Goal: Find specific page/section: Find specific page/section

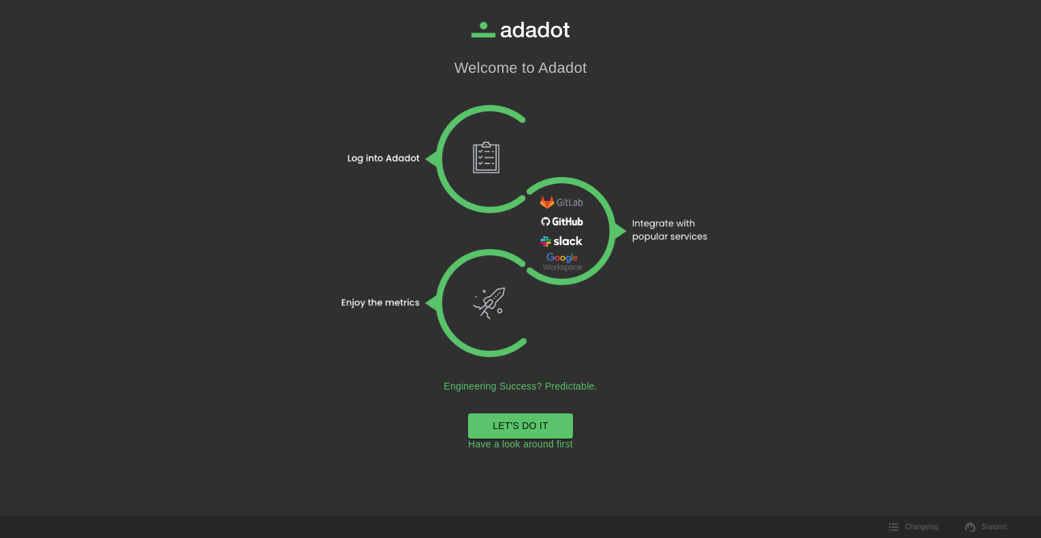
click at [512, 430] on link "LET'S DO IT" at bounding box center [520, 425] width 105 height 25
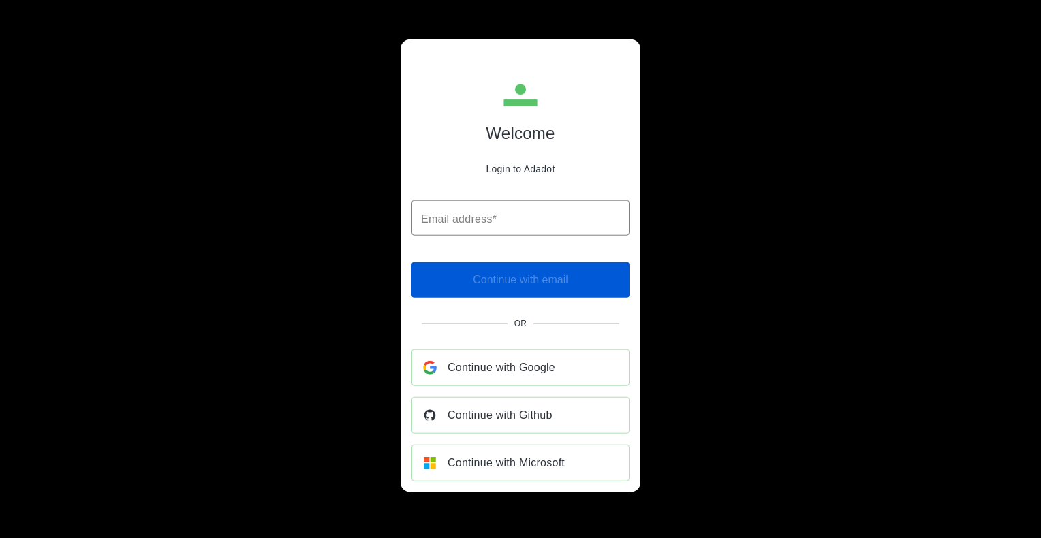
click at [447, 216] on input "Email address*" at bounding box center [520, 217] width 218 height 35
type input "**********"
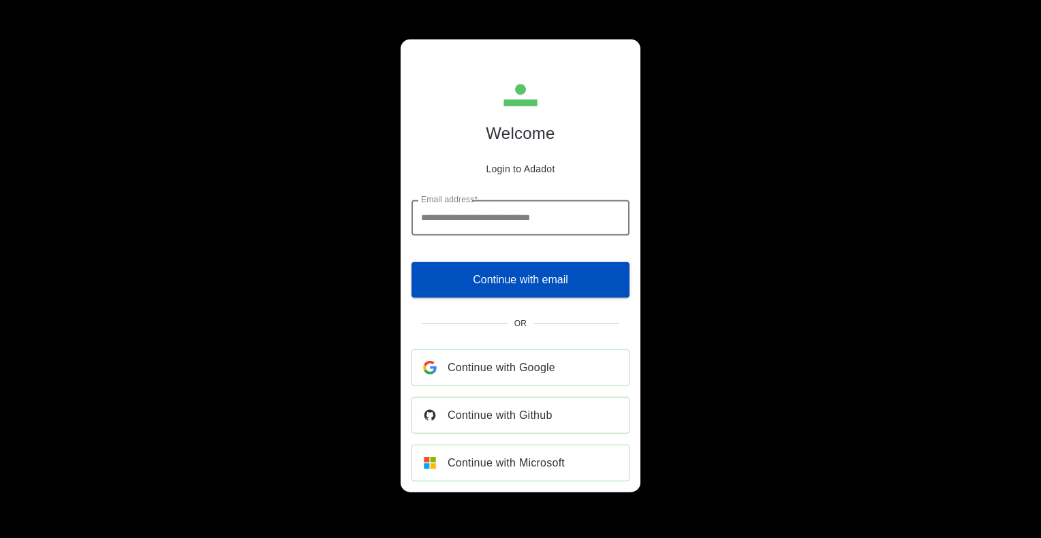
click at [522, 278] on span "Continue with email" at bounding box center [520, 279] width 95 height 19
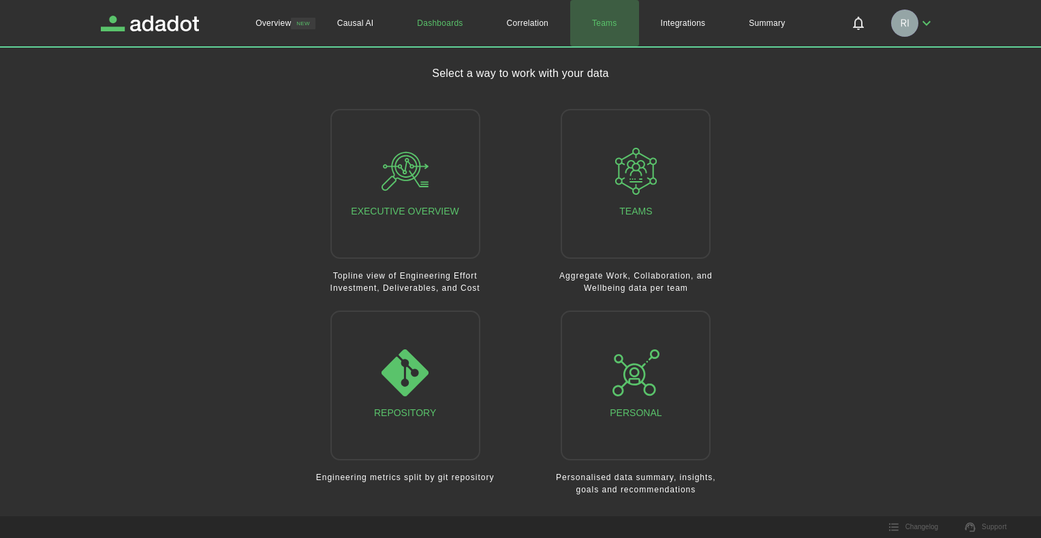
click at [606, 20] on link "Teams" at bounding box center [604, 23] width 69 height 46
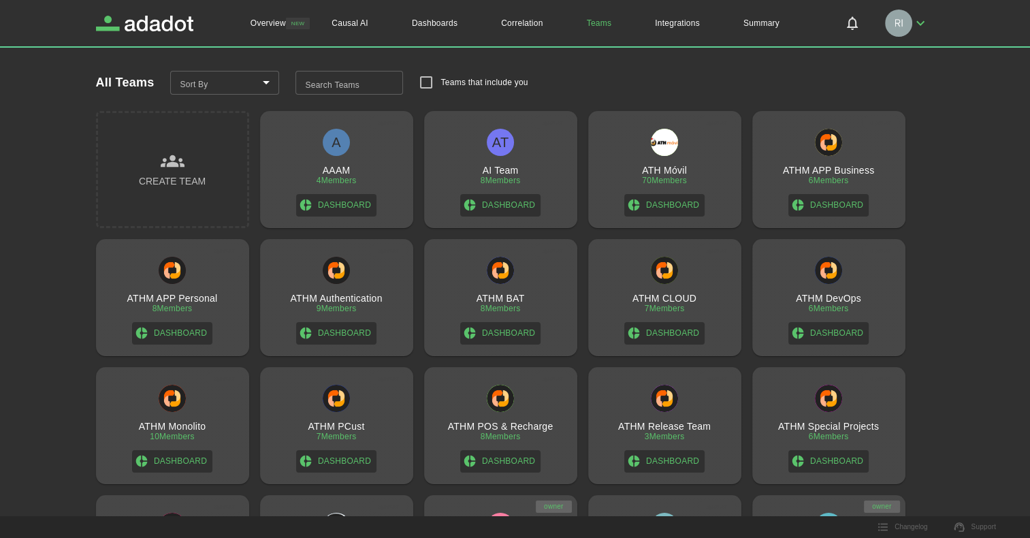
click at [361, 81] on input "Search Teams" at bounding box center [350, 83] width 108 height 25
type input "****"
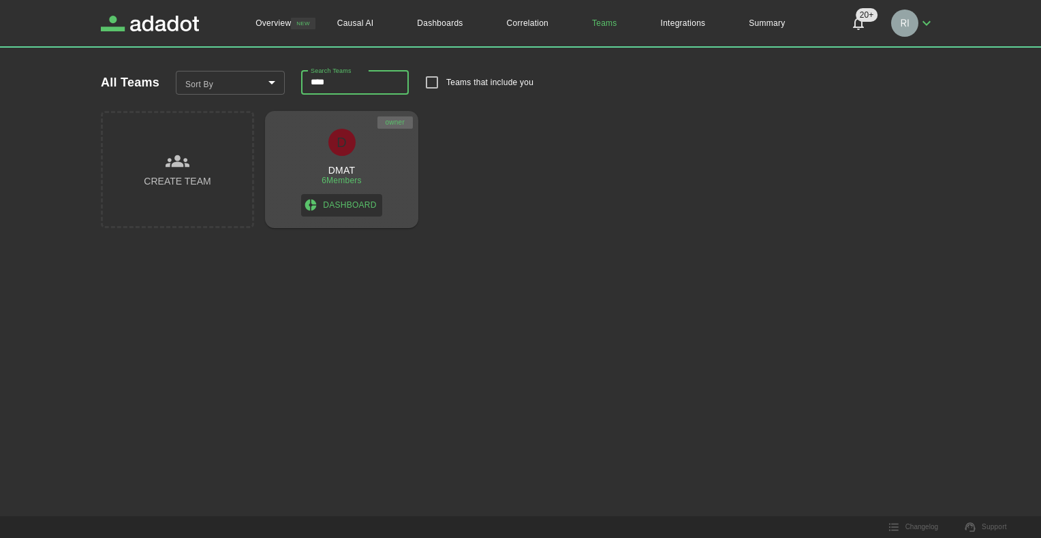
click at [343, 168] on h3 "DMAT" at bounding box center [341, 170] width 27 height 11
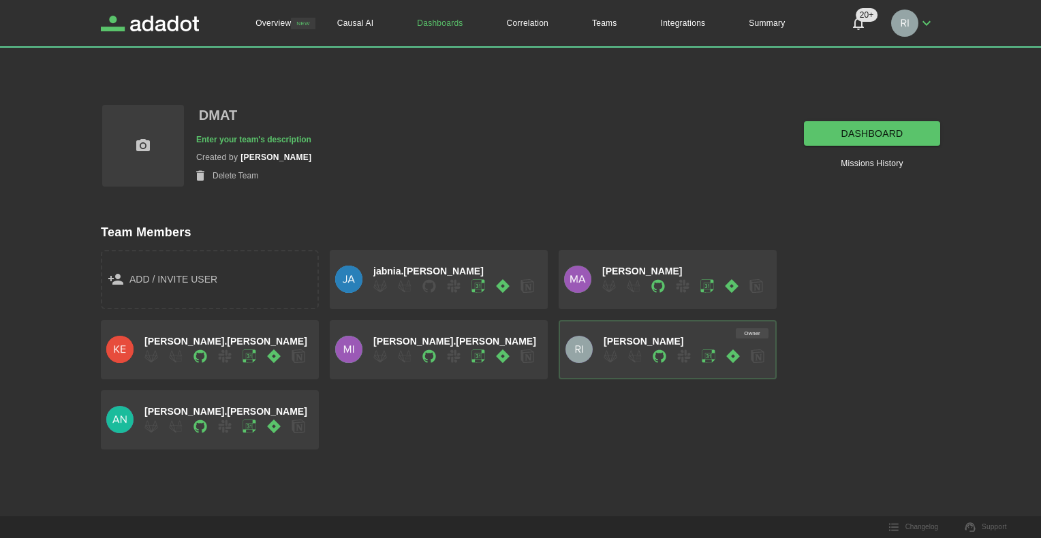
click at [862, 132] on link "dashboard" at bounding box center [872, 133] width 136 height 25
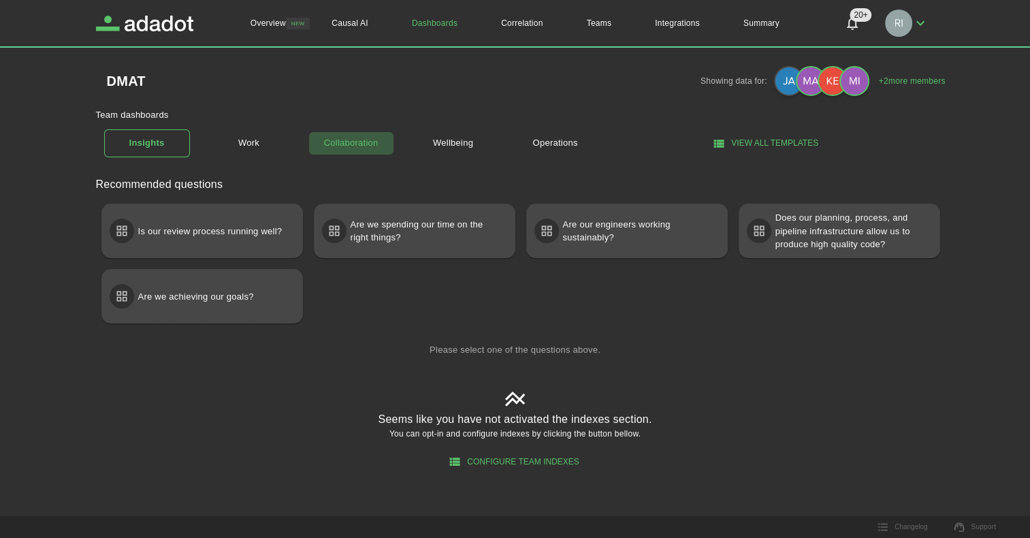
click at [361, 142] on link "Collaboration" at bounding box center [352, 143] width 86 height 24
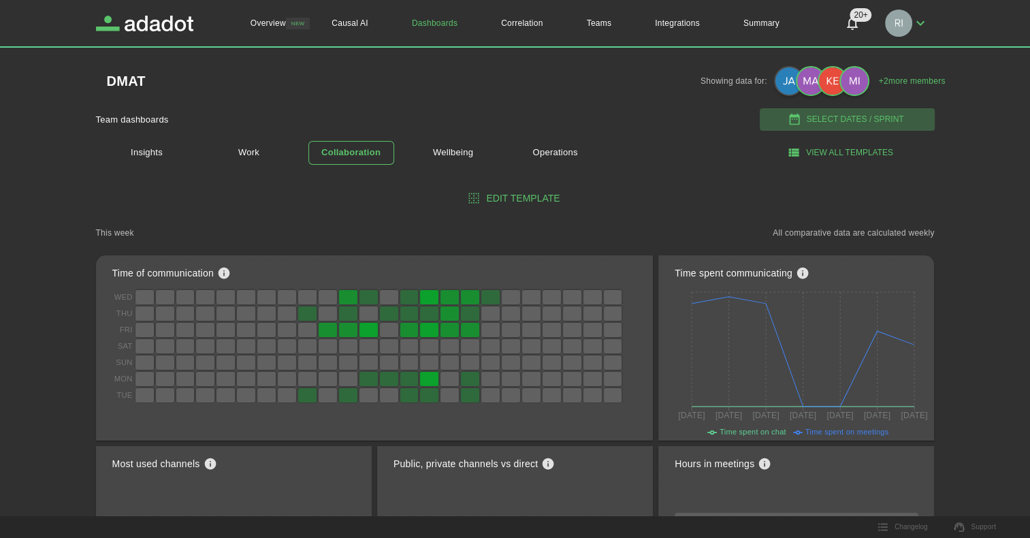
click at [835, 117] on button "Select Dates / Sprint" at bounding box center [847, 119] width 175 height 22
select select "*"
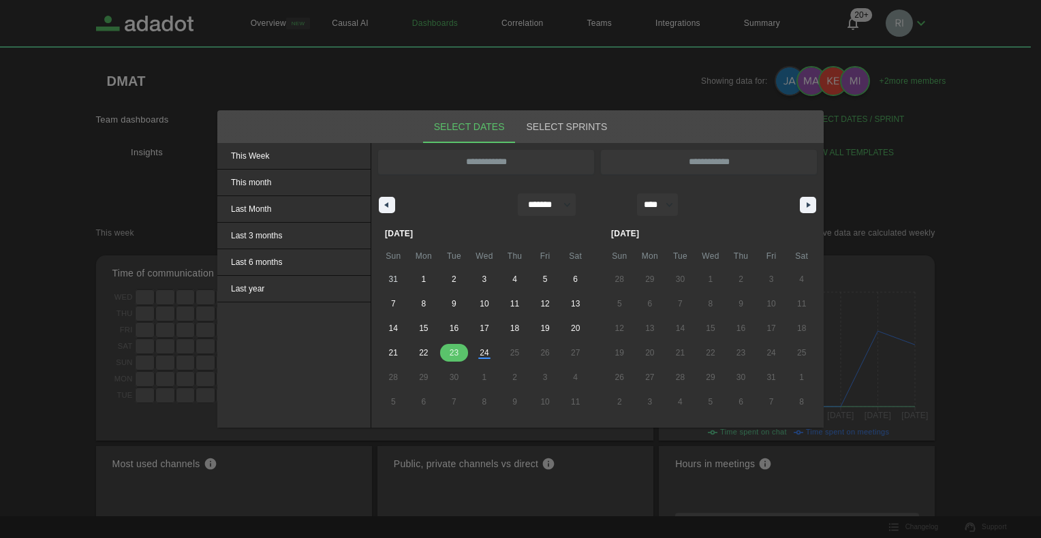
click at [453, 355] on span "23" at bounding box center [454, 353] width 9 height 25
type input "**********"
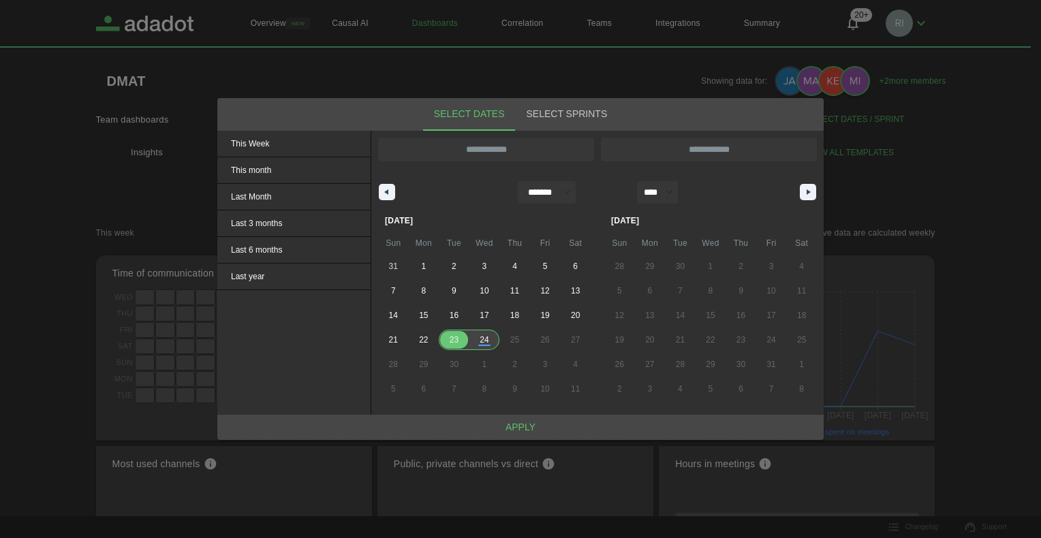
click at [484, 343] on span "24" at bounding box center [483, 340] width 9 height 25
type input "**********"
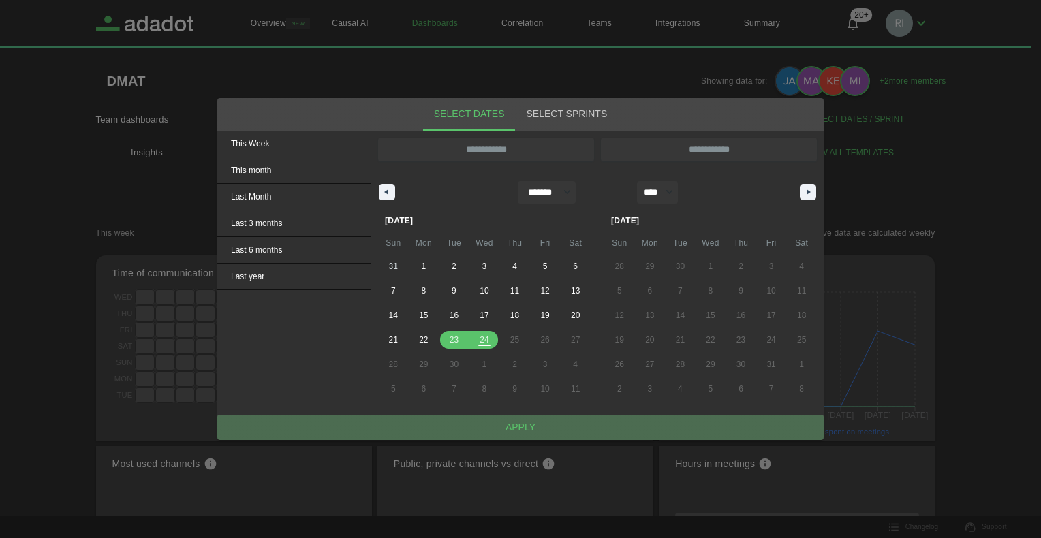
click at [522, 429] on button "Apply" at bounding box center [520, 427] width 606 height 25
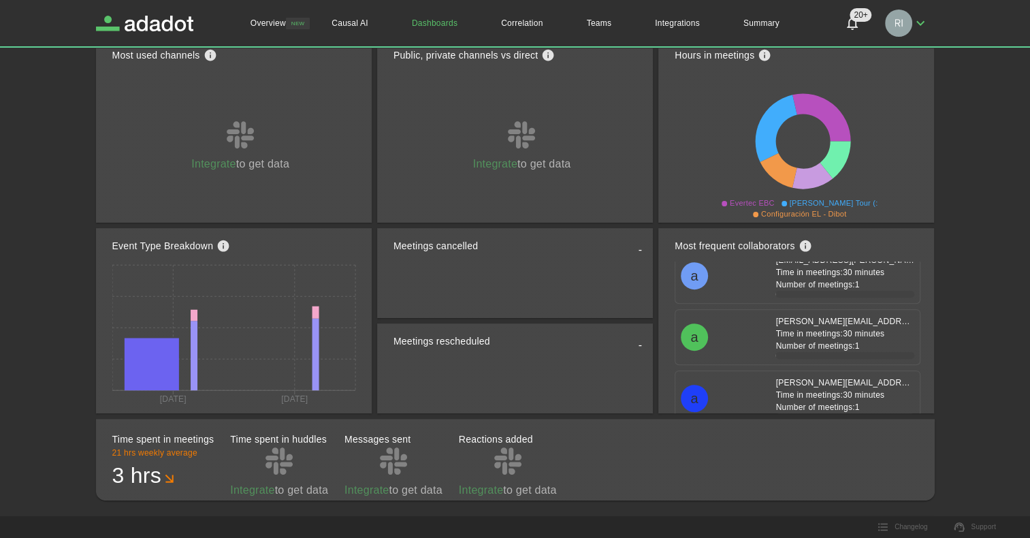
scroll to position [441, 0]
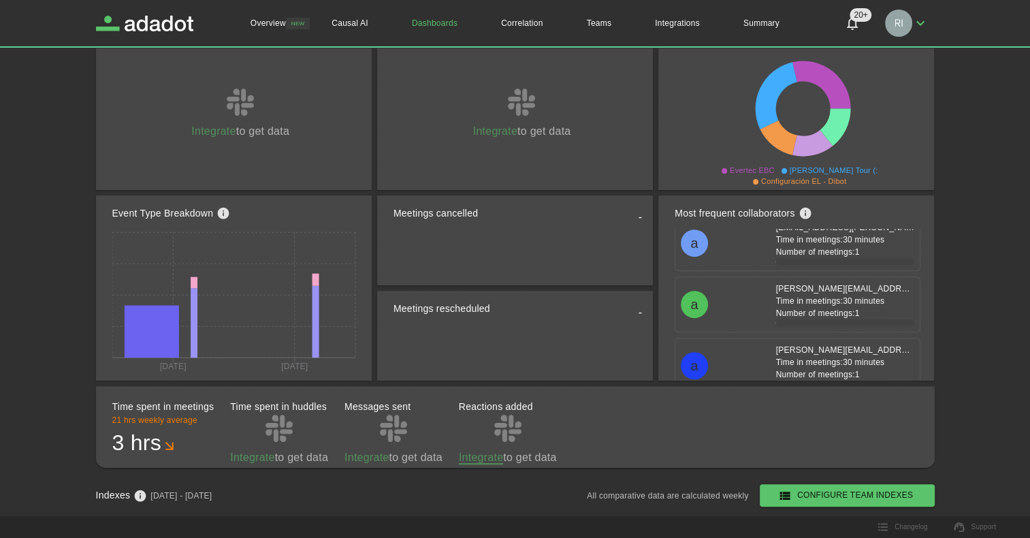
click at [486, 459] on link "Integrate" at bounding box center [481, 458] width 44 height 13
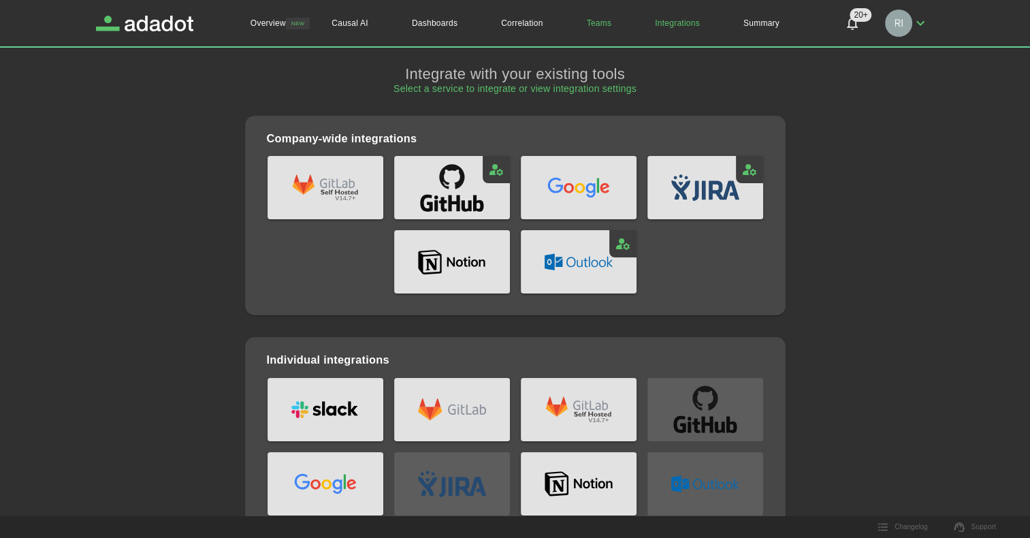
click at [602, 19] on link "Teams" at bounding box center [599, 23] width 69 height 46
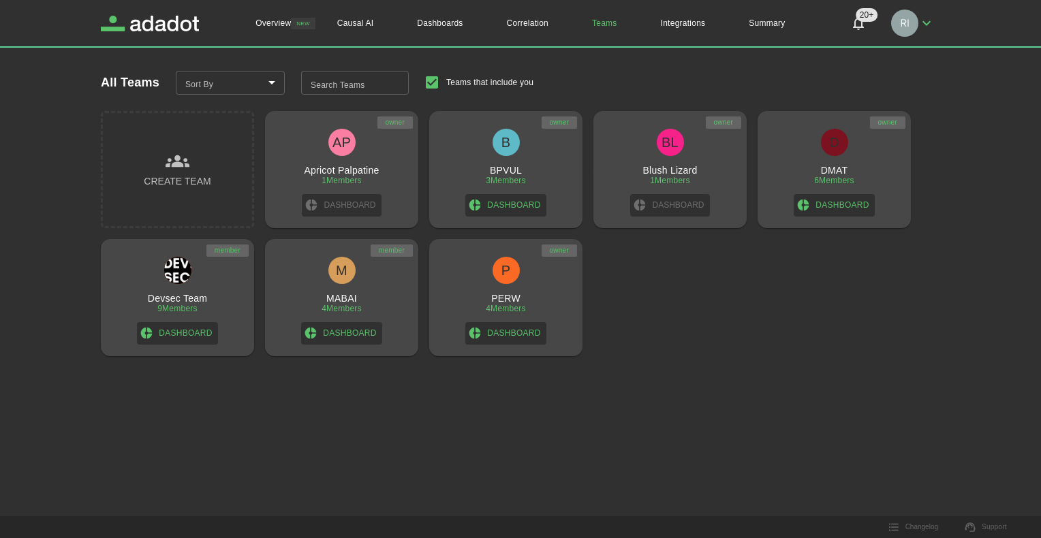
click at [836, 172] on h3 "DMAT" at bounding box center [834, 170] width 27 height 11
